Goal: Complete application form

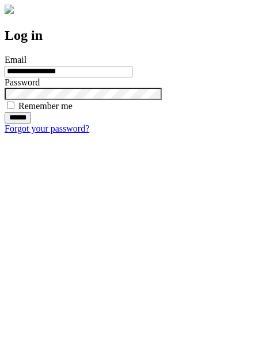
type input "**********"
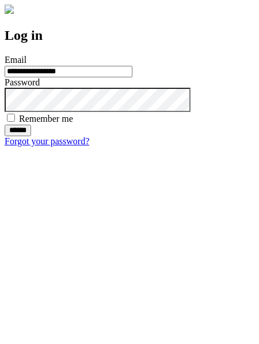
click at [31, 136] on input "******" at bounding box center [18, 131] width 27 height 12
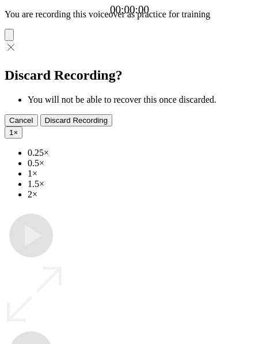
type input "**********"
